Goal: Navigation & Orientation: Find specific page/section

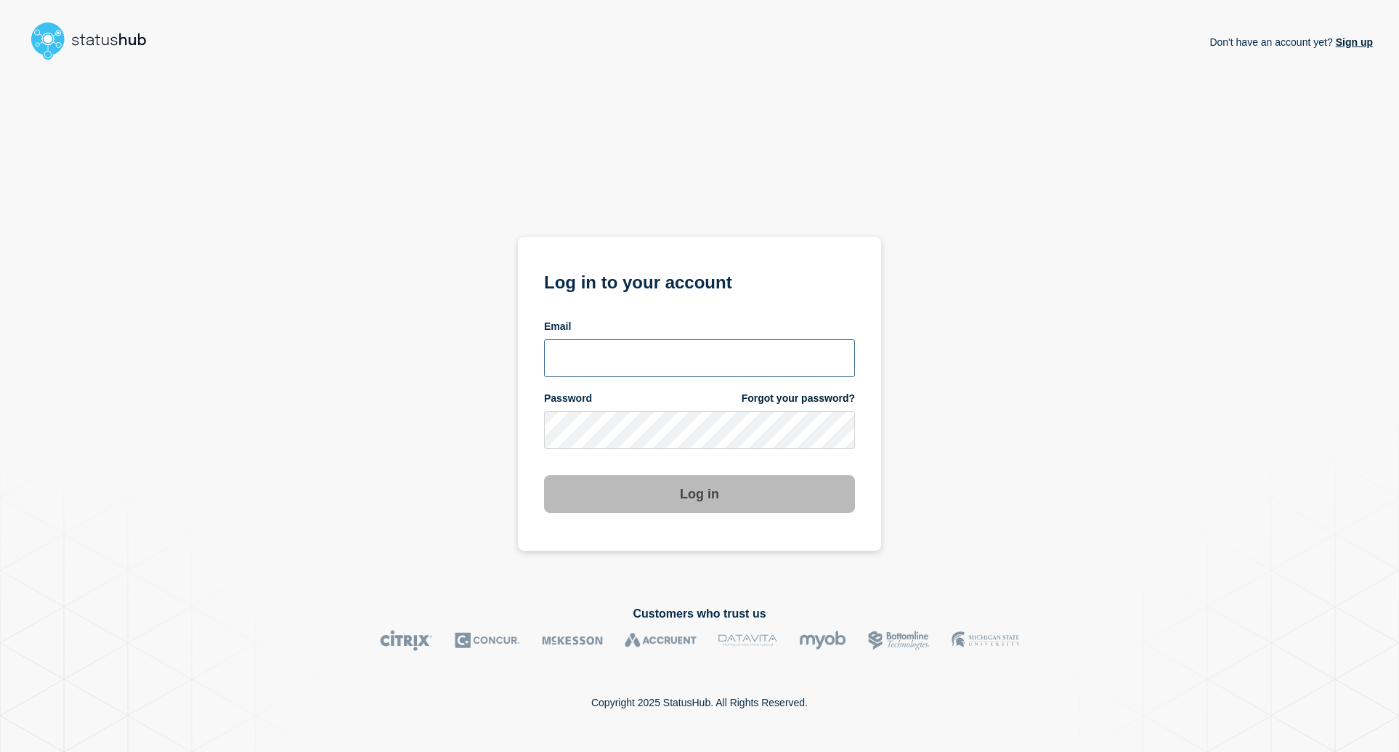
type input "[EMAIL_ADDRESS][DOMAIN_NAME]"
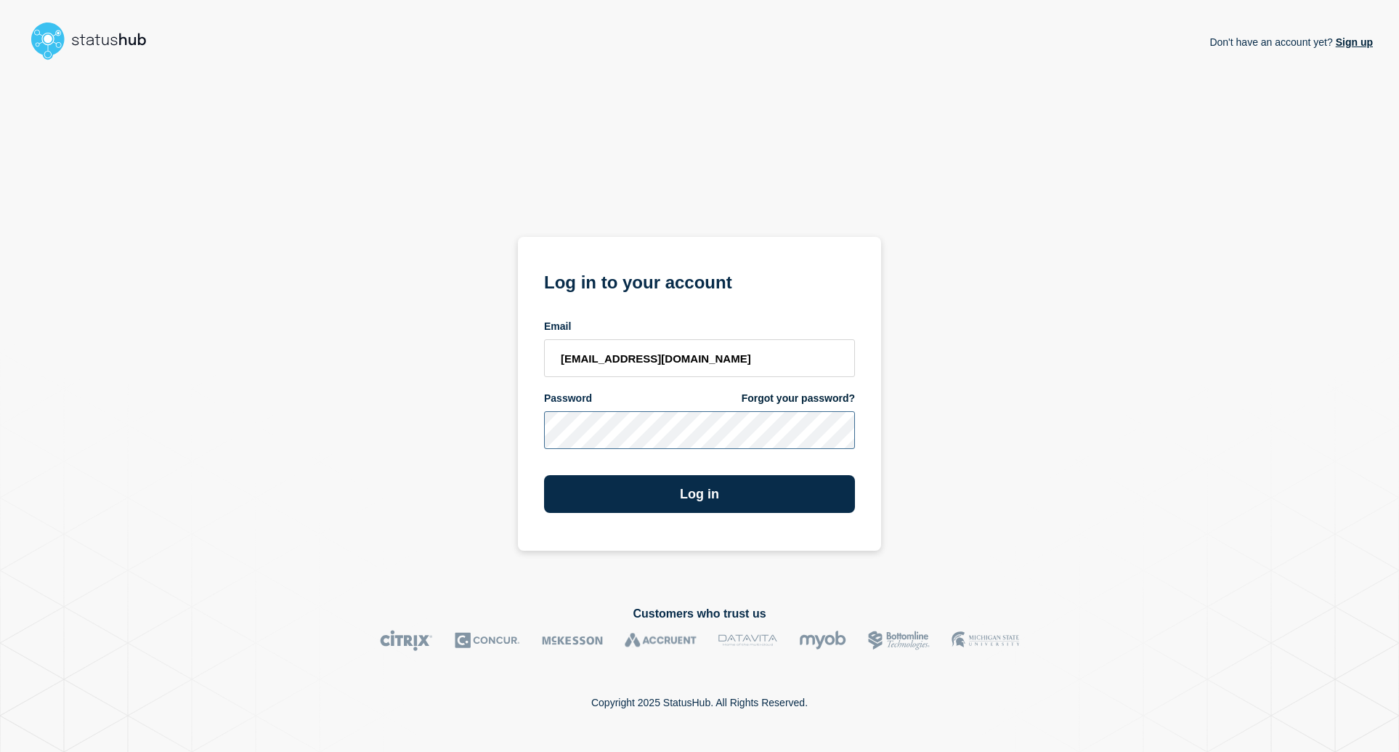
click at [922, 426] on div "Don't have an account yet? Sign up Log in to your account Email [EMAIL_ADDRESS]…" at bounding box center [699, 324] width 1346 height 516
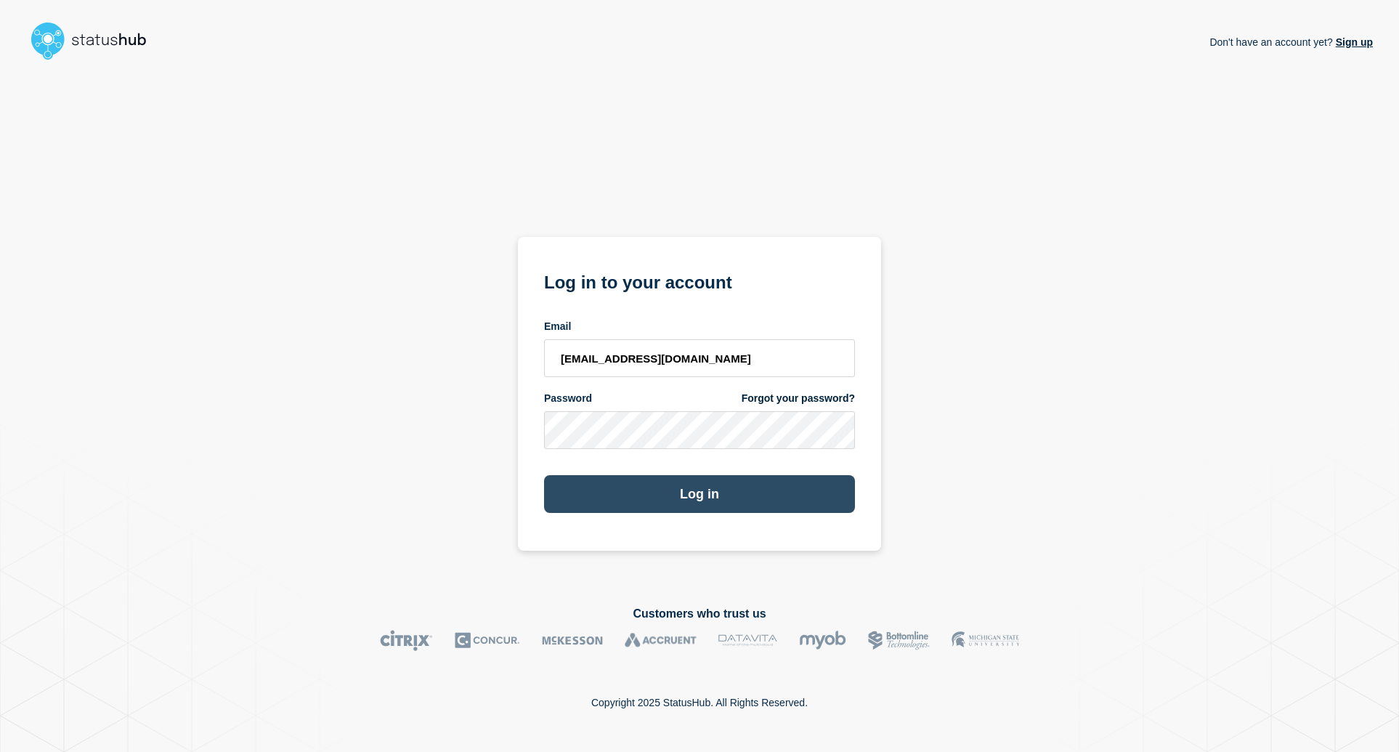
click at [735, 494] on button "Log in" at bounding box center [699, 494] width 311 height 38
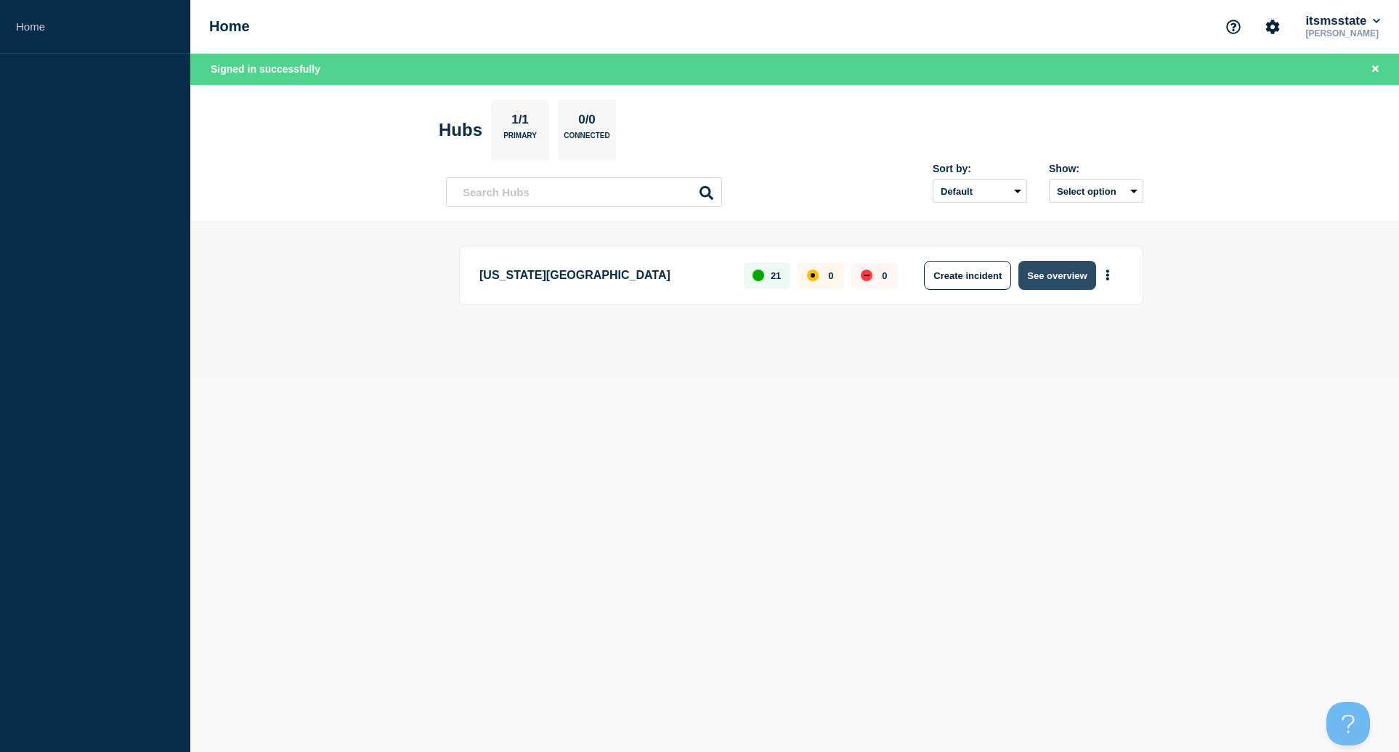
click at [1047, 285] on button "See overview" at bounding box center [1056, 275] width 77 height 29
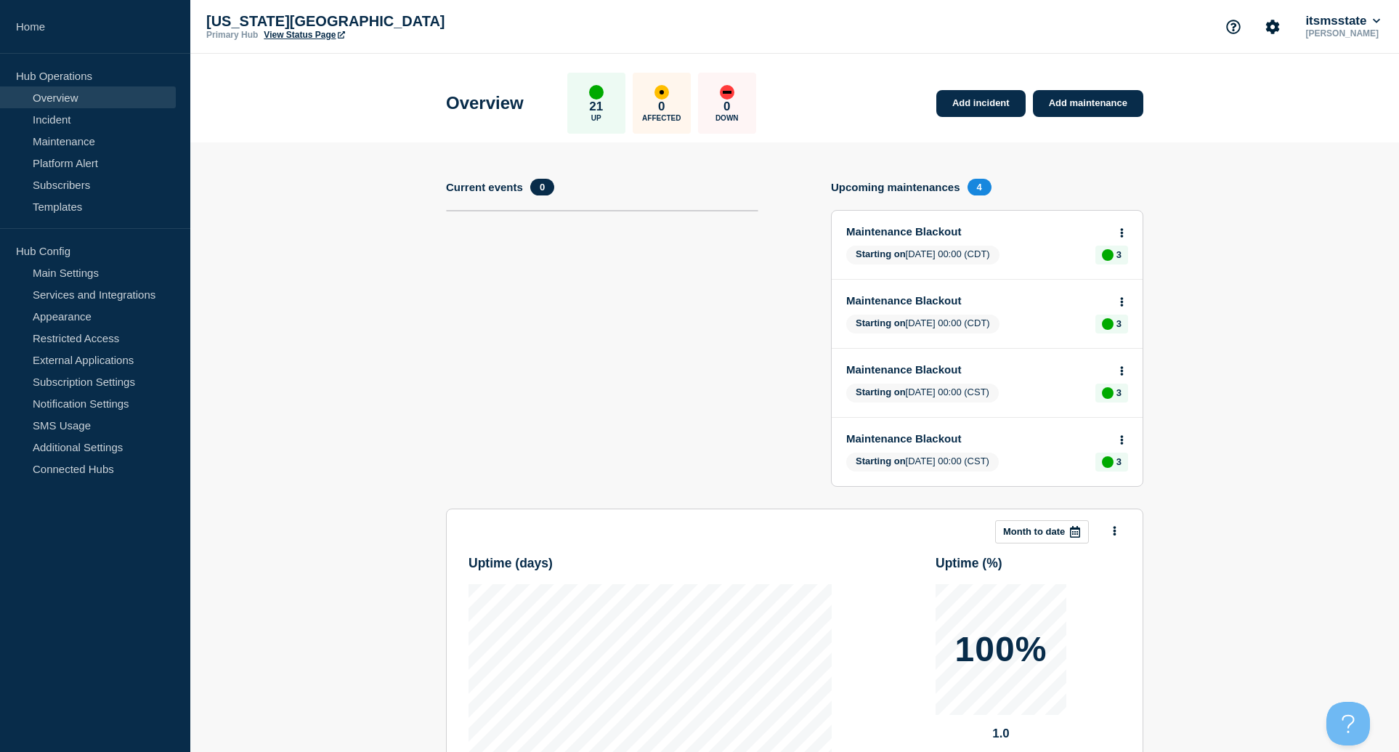
click at [310, 37] on link "View Status Page" at bounding box center [304, 35] width 81 height 10
